Goal: Task Accomplishment & Management: Manage account settings

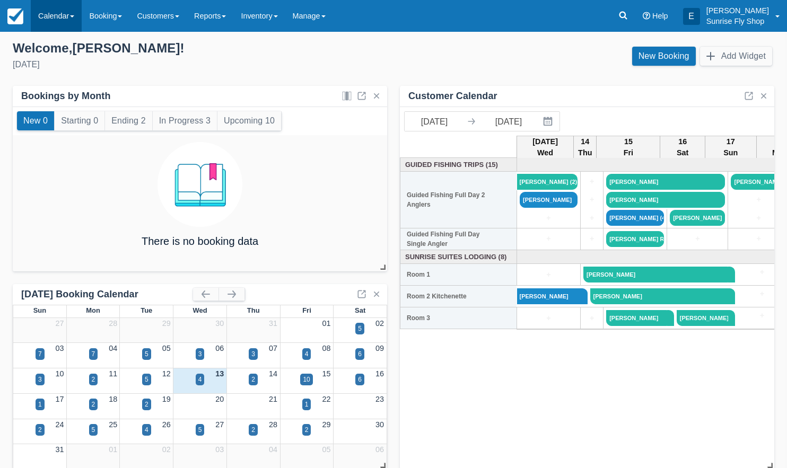
click at [48, 14] on link "Calendar" at bounding box center [56, 16] width 51 height 32
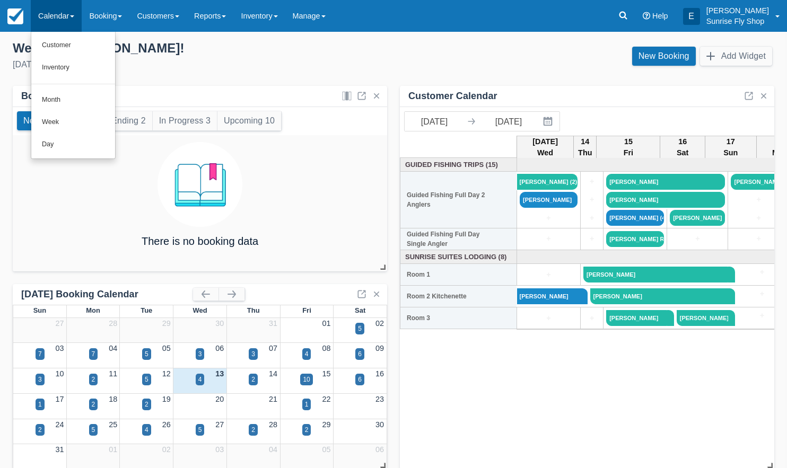
click at [61, 100] on link "Month" at bounding box center [73, 100] width 84 height 22
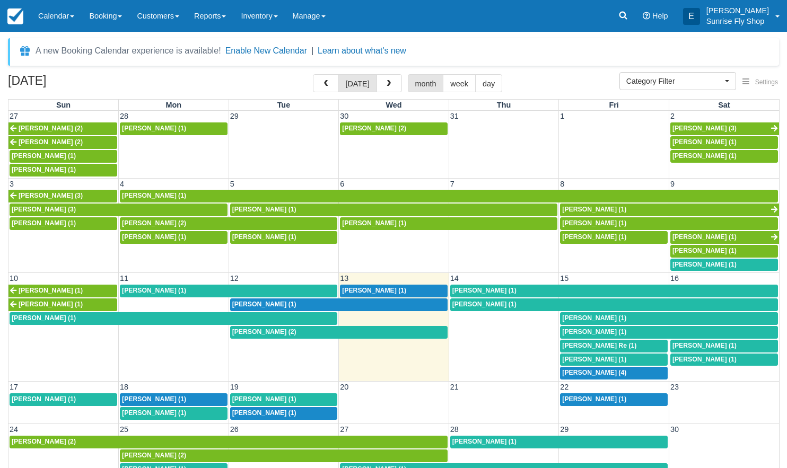
select select
click at [363, 287] on span "Kathy Aguilar (1)" at bounding box center [374, 290] width 64 height 7
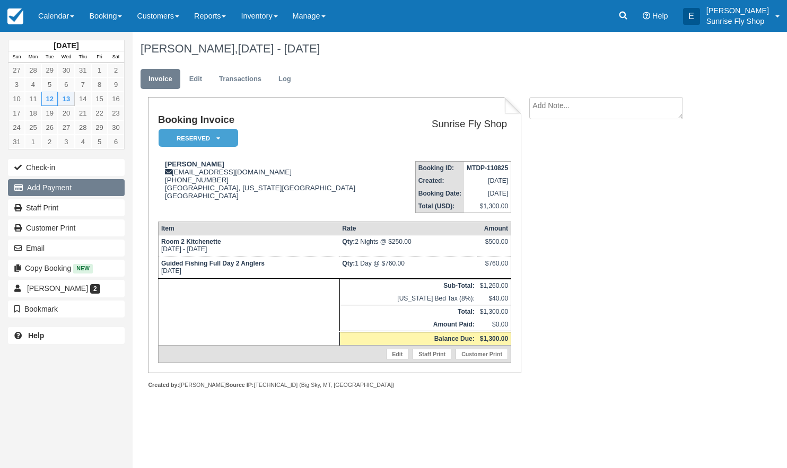
click at [50, 188] on button "Add Payment" at bounding box center [66, 187] width 117 height 17
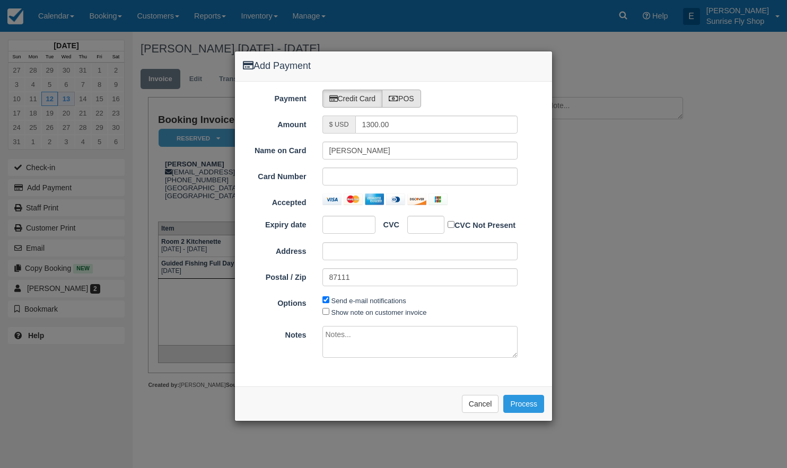
drag, startPoint x: 411, startPoint y: 96, endPoint x: 413, endPoint y: 91, distance: 5.9
click at [411, 96] on label "POS" at bounding box center [401, 99] width 39 height 18
radio input "true"
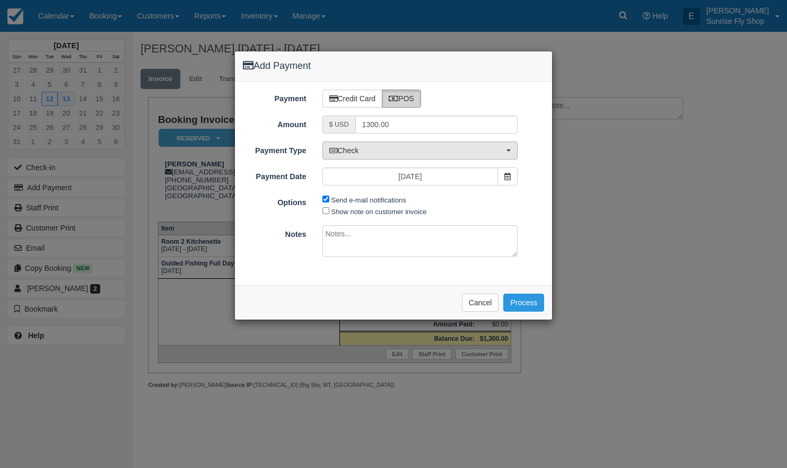
click at [367, 149] on span "Check" at bounding box center [416, 150] width 175 height 11
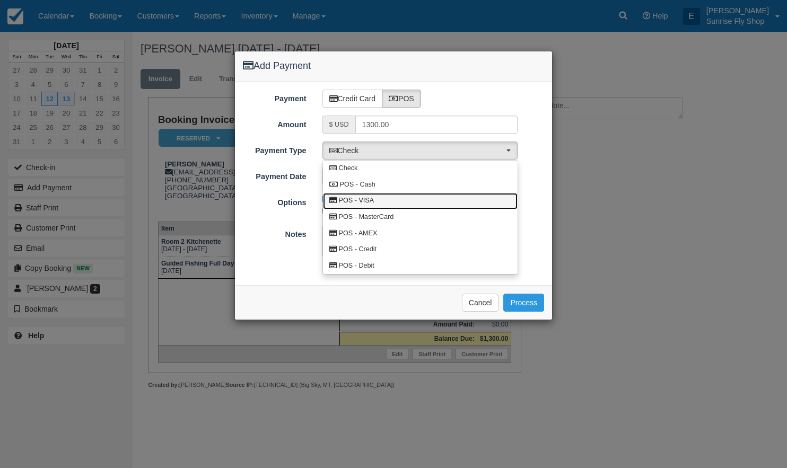
drag, startPoint x: 366, startPoint y: 202, endPoint x: 374, endPoint y: 204, distance: 7.7
click at [368, 202] on span "POS - VISA" at bounding box center [357, 201] width 36 height 10
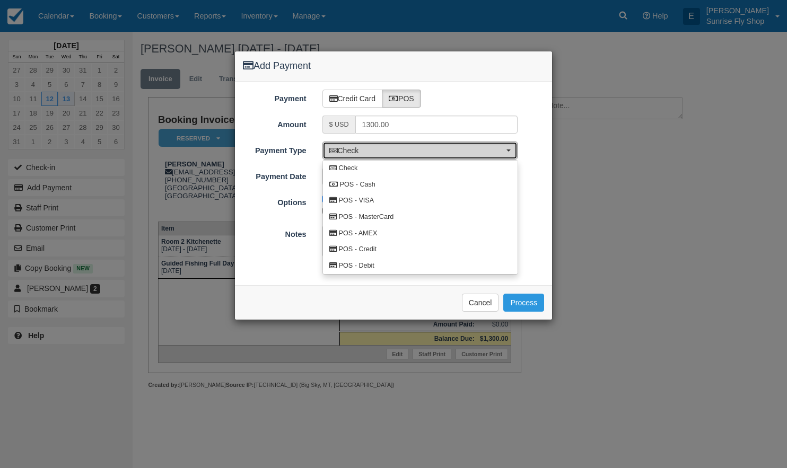
select select "VISA"
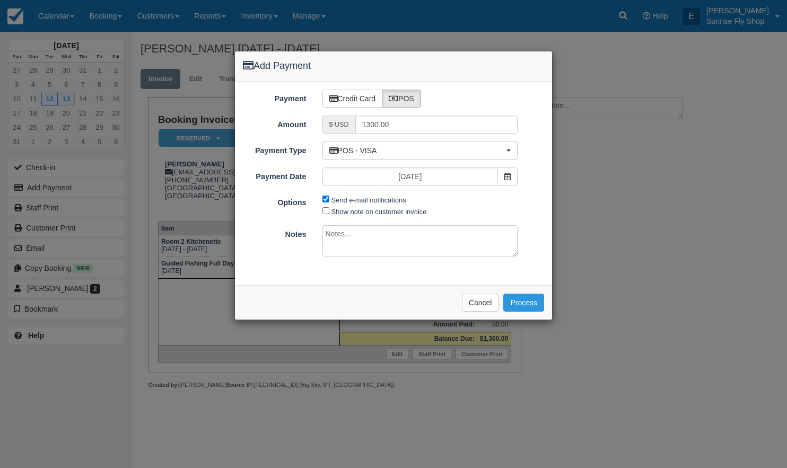
click at [327, 199] on input "Send e-mail notifications" at bounding box center [325, 199] width 7 height 7
checkbox input "false"
click at [383, 145] on span "POS - VISA" at bounding box center [416, 150] width 175 height 11
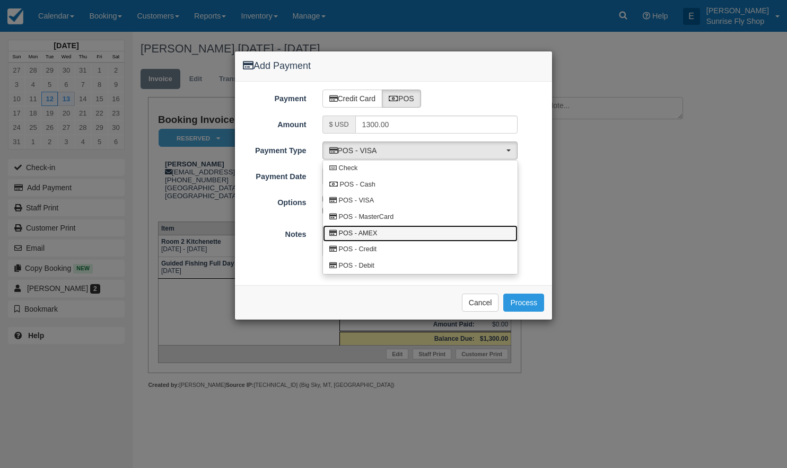
click at [370, 225] on link "POS - AMEX" at bounding box center [420, 233] width 195 height 16
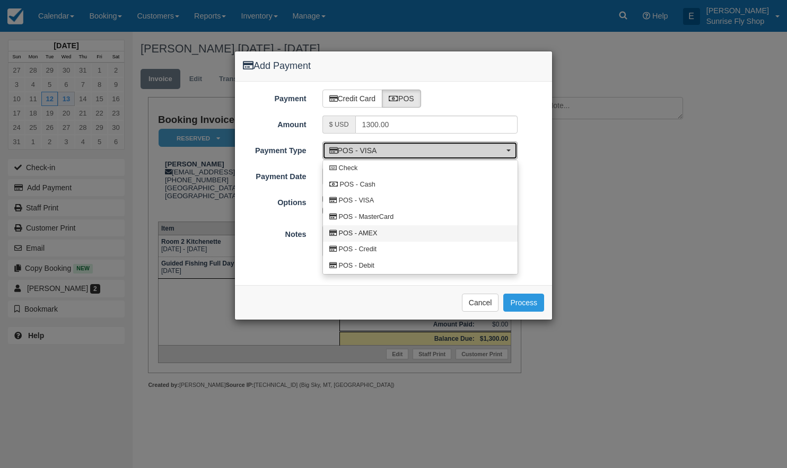
select select "AMEX"
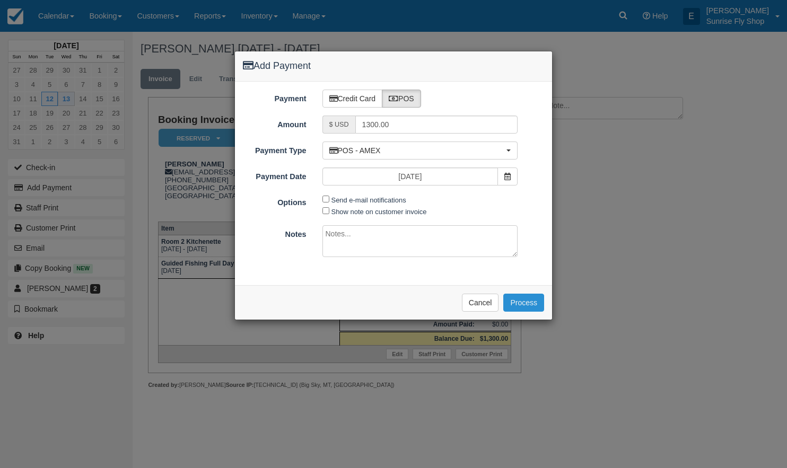
click at [526, 295] on button "Process" at bounding box center [523, 303] width 41 height 18
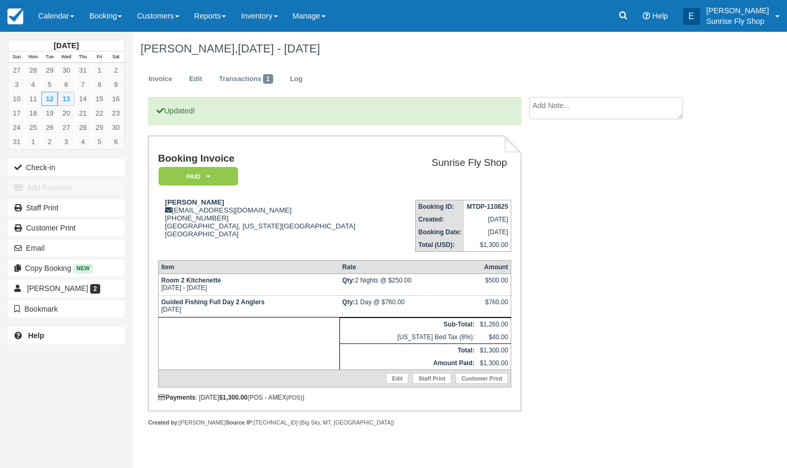
drag, startPoint x: 46, startPoint y: 15, endPoint x: 54, endPoint y: 32, distance: 18.0
click at [46, 15] on link "Calendar" at bounding box center [56, 16] width 51 height 32
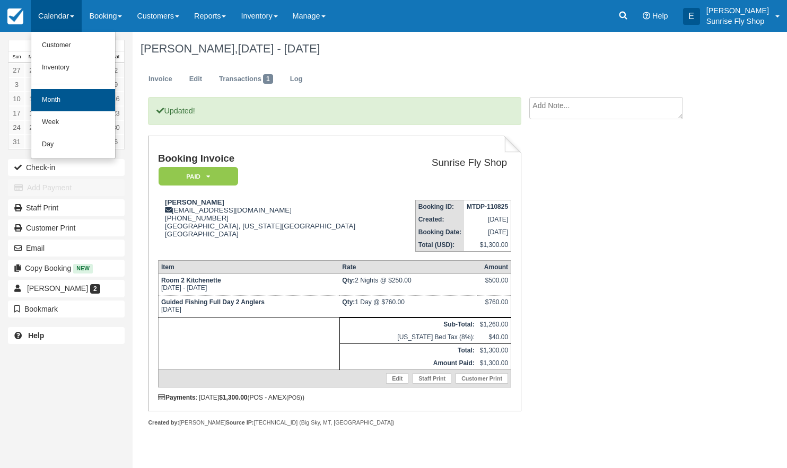
click at [84, 102] on link "Month" at bounding box center [73, 100] width 84 height 22
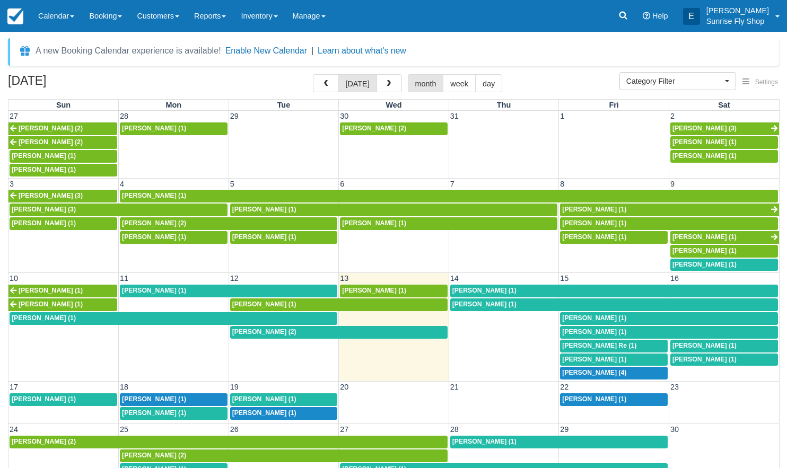
select select
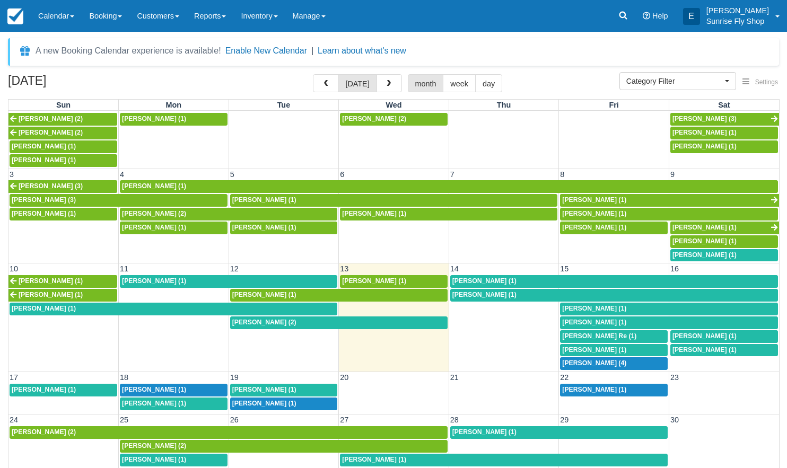
scroll to position [3, 0]
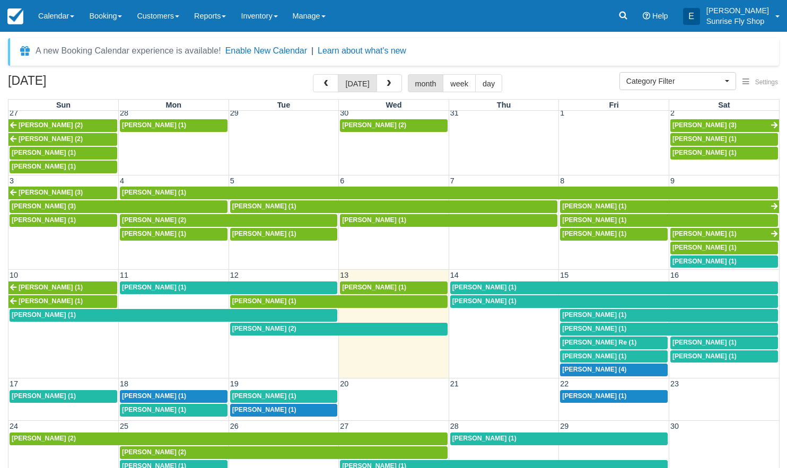
click at [463, 284] on span "[PERSON_NAME] (1)" at bounding box center [484, 287] width 64 height 7
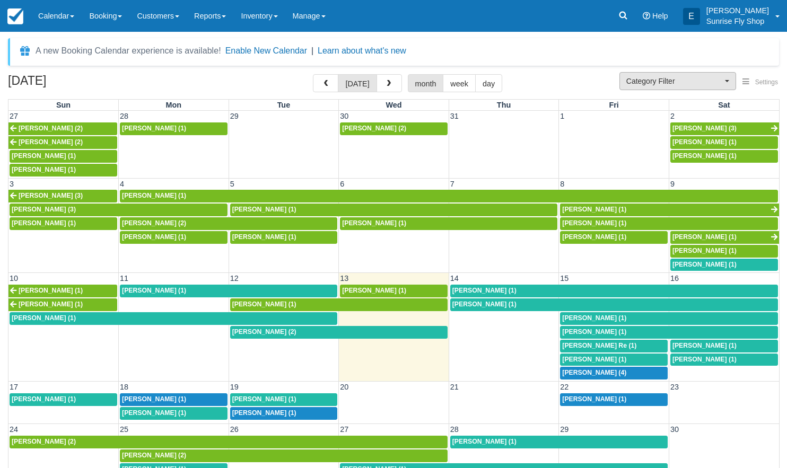
click at [676, 78] on span "Category Filter" at bounding box center [674, 81] width 96 height 11
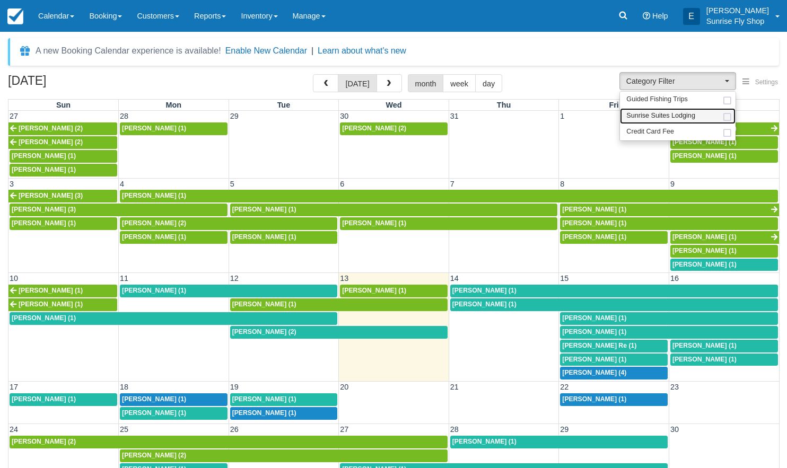
click at [659, 113] on span "Sunrise Suites Lodging" at bounding box center [660, 116] width 69 height 10
select select "1"
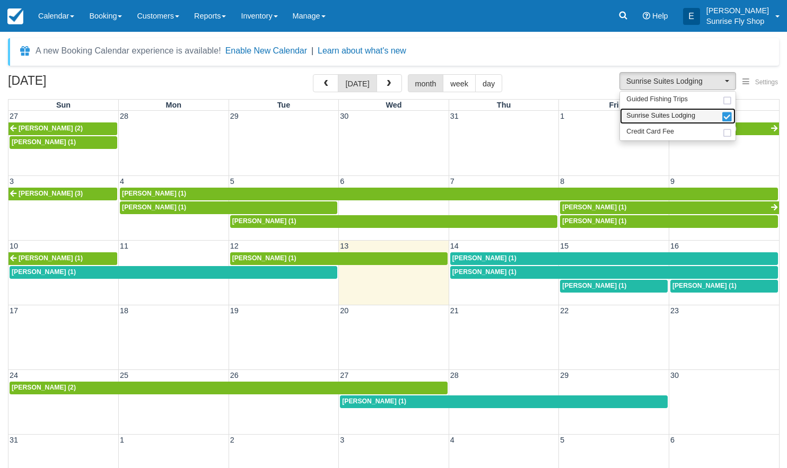
click at [655, 117] on span "Sunrise Suites Lodging" at bounding box center [660, 116] width 69 height 10
select select
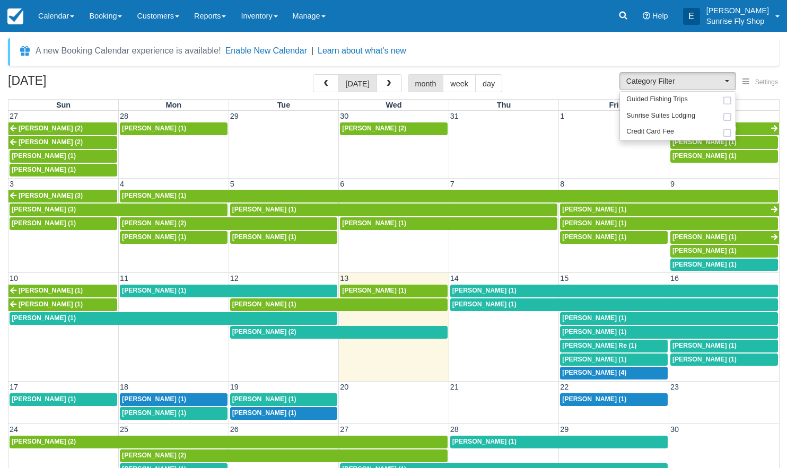
click at [539, 45] on div "A new Booking Calendar experience is available! Enable New Calendar | Learn abo…" at bounding box center [393, 52] width 771 height 28
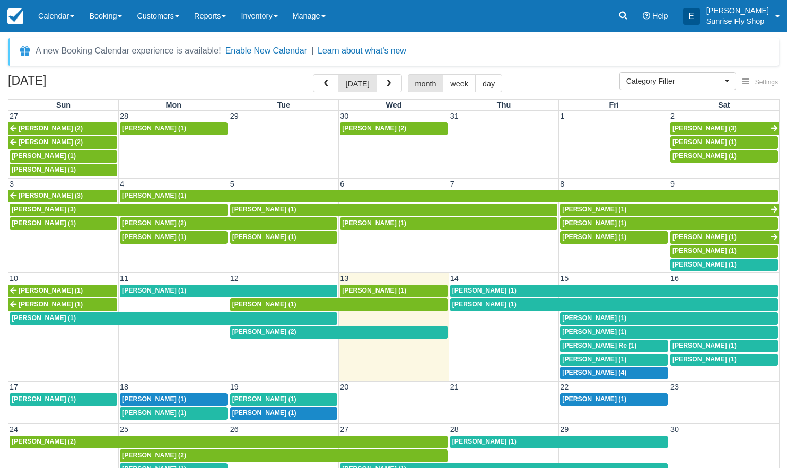
click at [142, 287] on span "George Nichols (1)" at bounding box center [154, 290] width 64 height 7
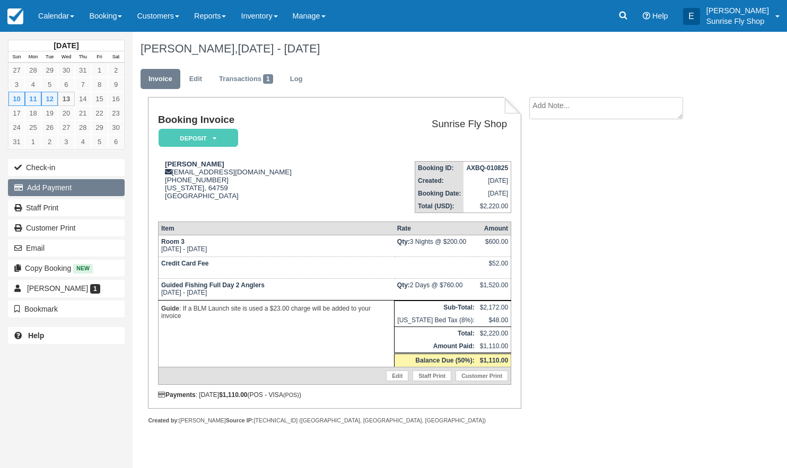
click at [60, 188] on button "Add Payment" at bounding box center [66, 187] width 117 height 17
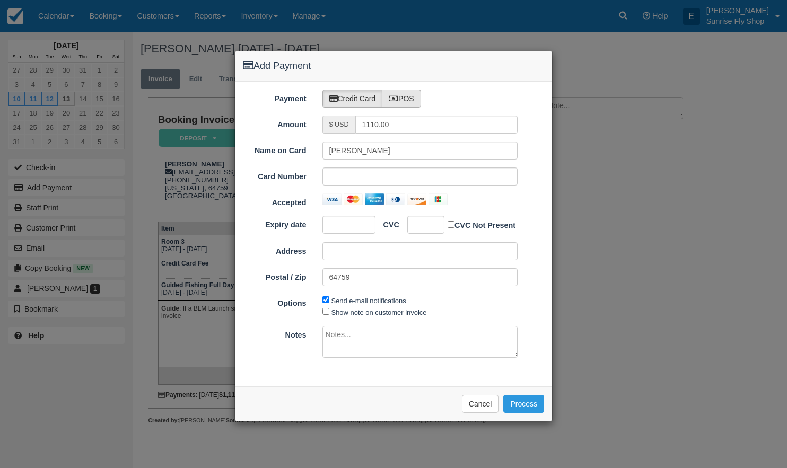
click at [414, 98] on label "POS" at bounding box center [401, 99] width 39 height 18
radio input "true"
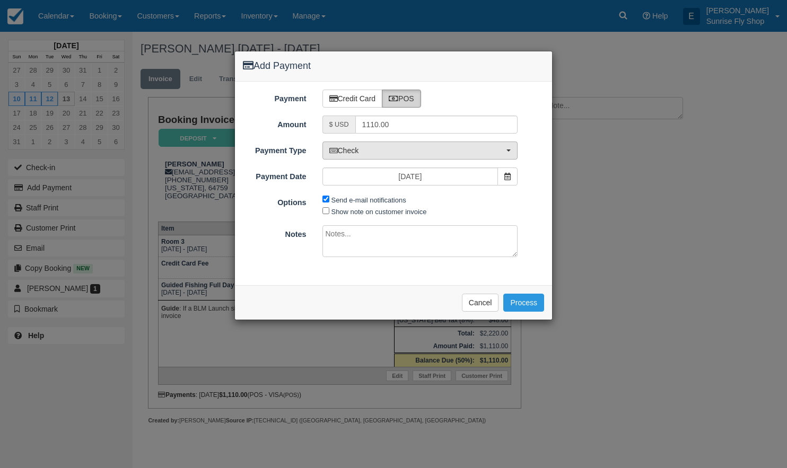
click at [371, 149] on span "Check" at bounding box center [416, 150] width 175 height 11
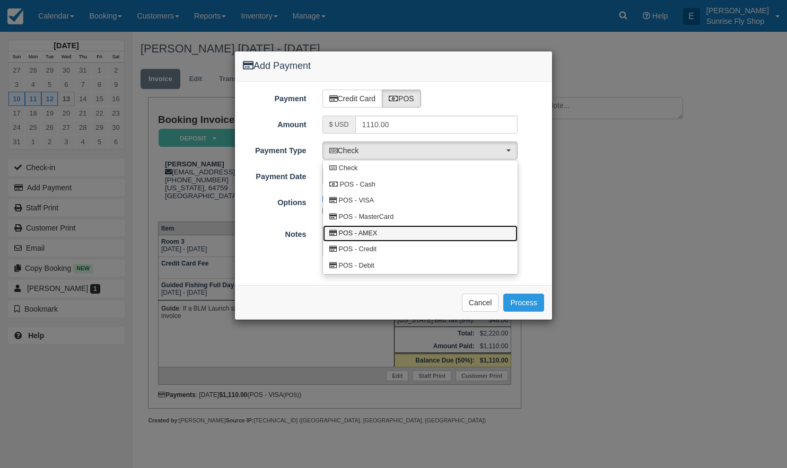
click at [377, 229] on span "POS - AMEX" at bounding box center [358, 234] width 39 height 10
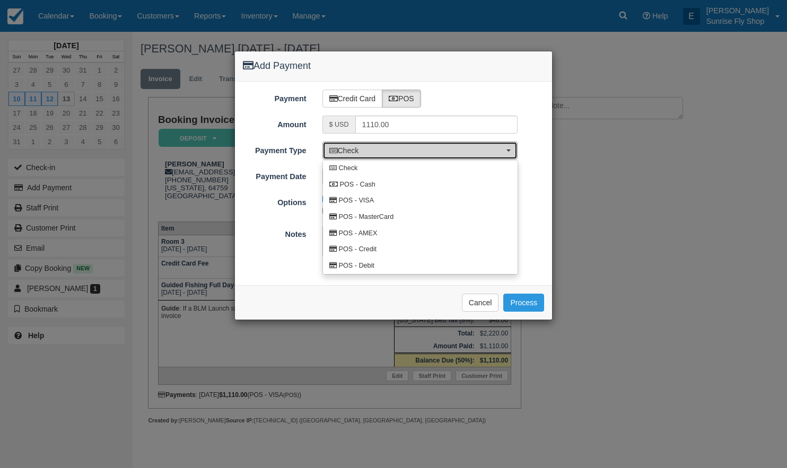
select select "AMEX"
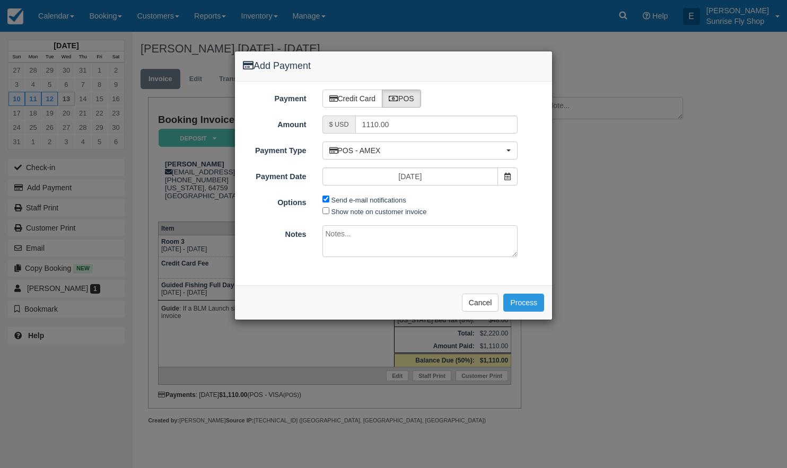
click at [325, 198] on input "Send e-mail notifications" at bounding box center [325, 199] width 7 height 7
checkbox input "false"
click at [524, 302] on button "Process" at bounding box center [523, 303] width 41 height 18
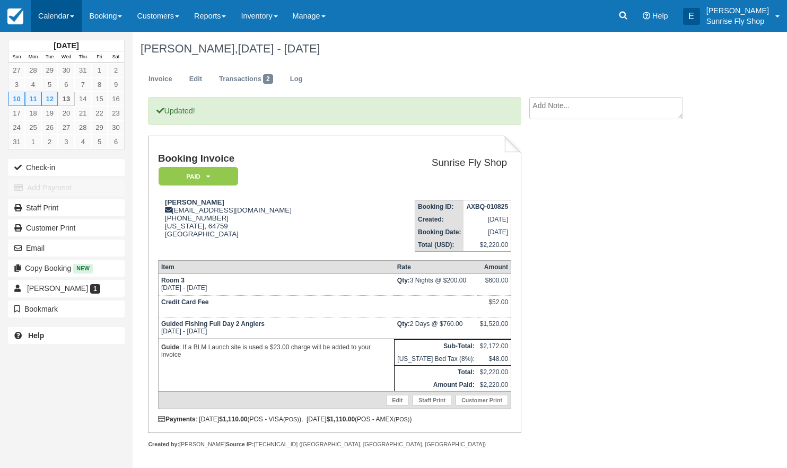
drag, startPoint x: 58, startPoint y: 12, endPoint x: 58, endPoint y: 26, distance: 13.8
click at [57, 13] on link "Calendar" at bounding box center [56, 16] width 51 height 32
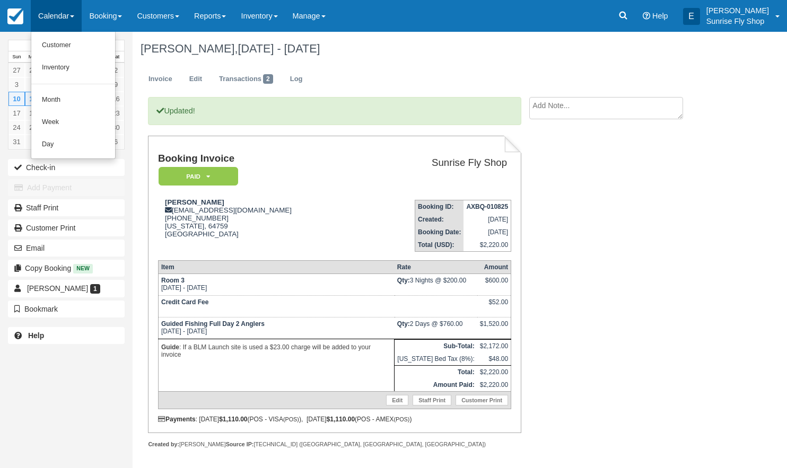
click at [77, 102] on link "Month" at bounding box center [73, 100] width 84 height 22
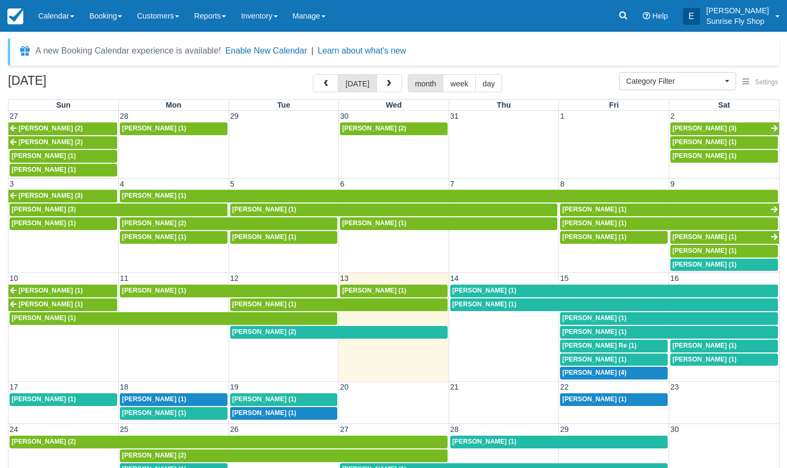
select select
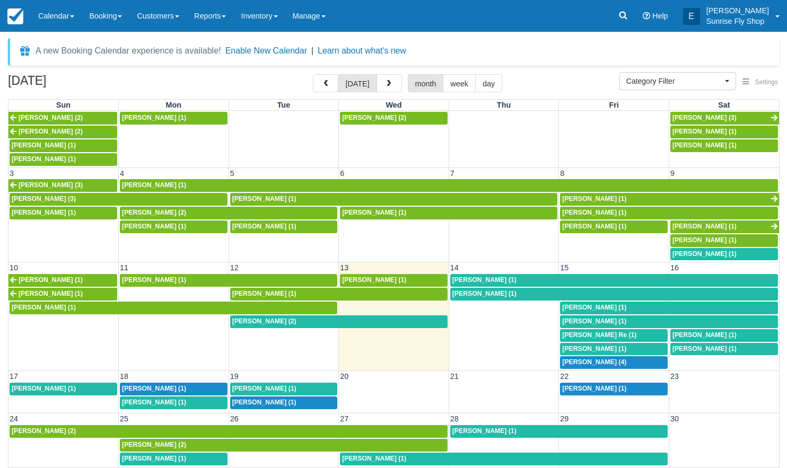
scroll to position [10, 0]
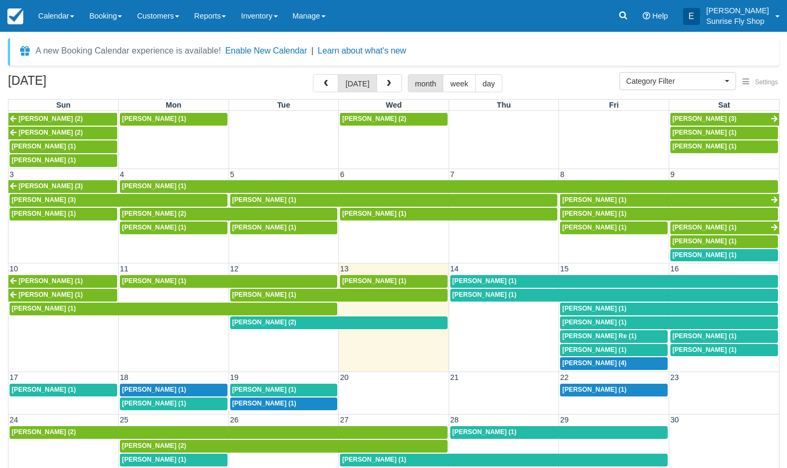
click at [146, 277] on span "[PERSON_NAME] (1)" at bounding box center [154, 280] width 64 height 7
